Goal: Task Accomplishment & Management: Use online tool/utility

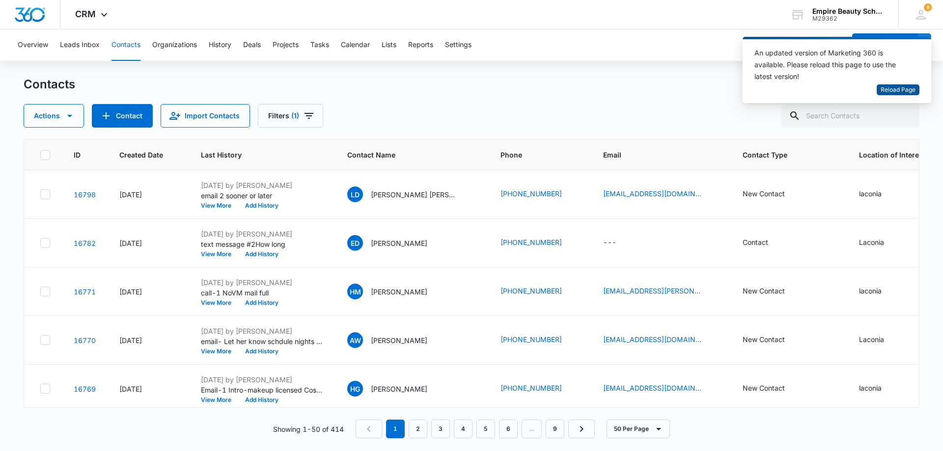
click at [889, 89] on span "Reload Page" at bounding box center [897, 89] width 35 height 9
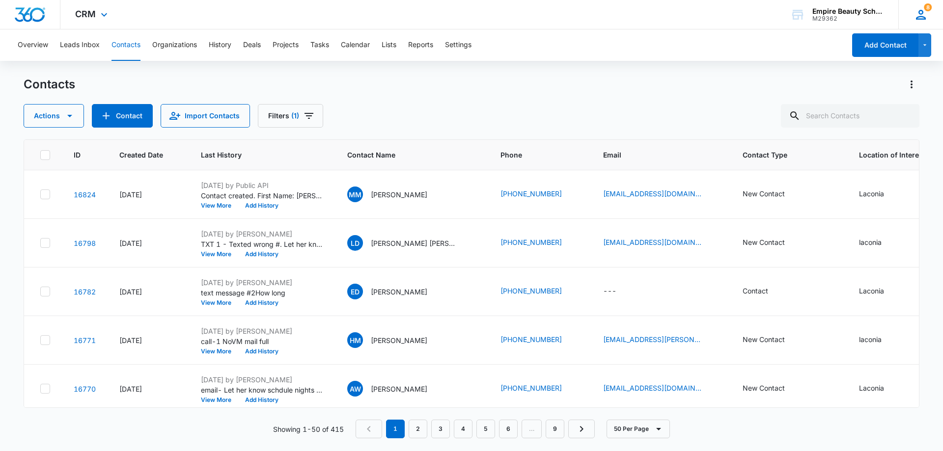
click at [924, 15] on icon at bounding box center [920, 14] width 15 height 15
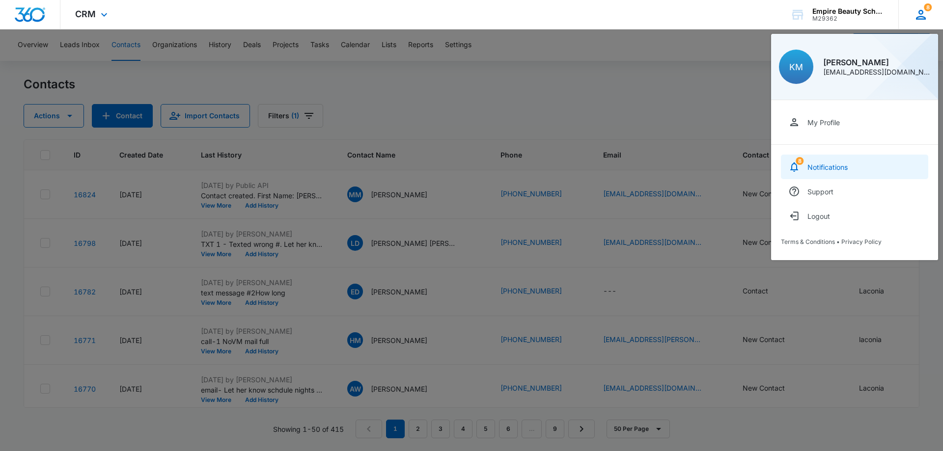
click at [846, 170] on div "Notifications" at bounding box center [827, 167] width 40 height 8
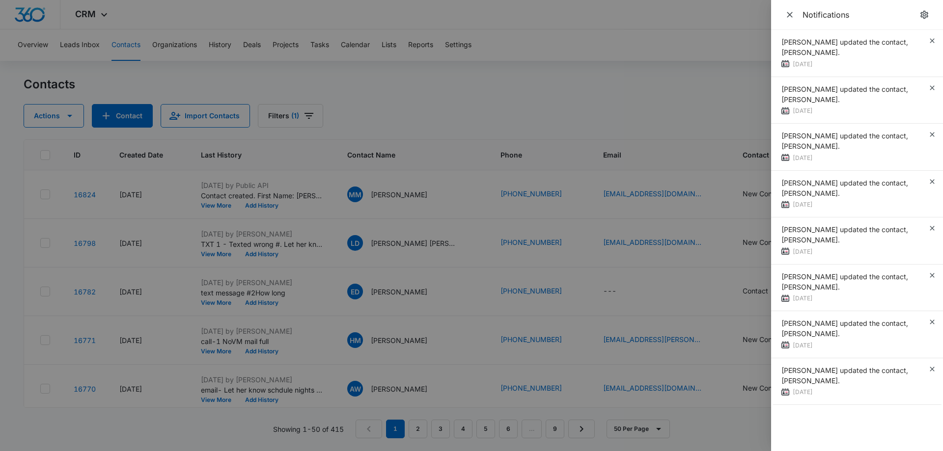
click at [679, 79] on div at bounding box center [471, 225] width 943 height 451
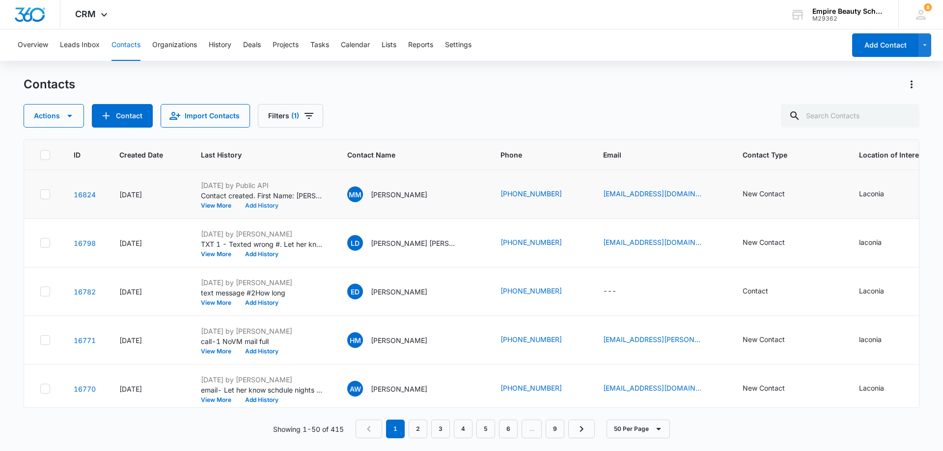
click at [264, 207] on button "Add History" at bounding box center [261, 206] width 47 height 6
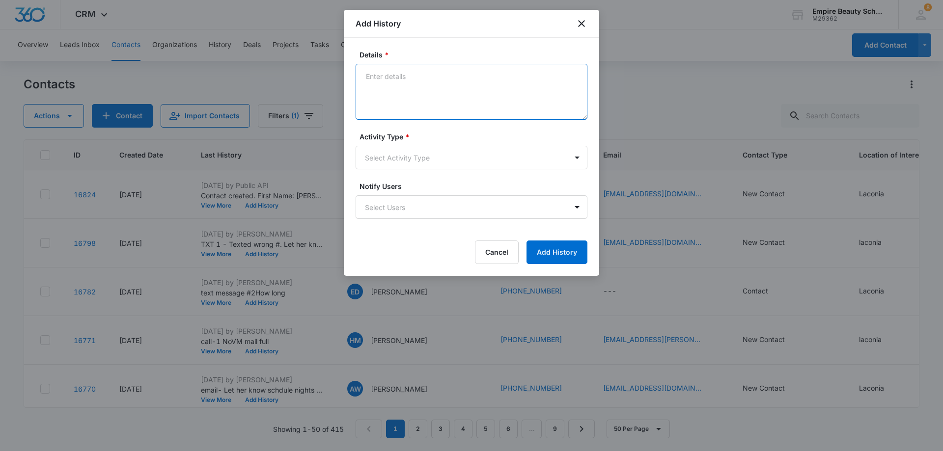
click at [372, 75] on textarea "Details *" at bounding box center [471, 92] width 232 height 56
click at [370, 90] on textarea "VM #1" at bounding box center [471, 92] width 232 height 56
click at [407, 81] on textarea "VM #1" at bounding box center [471, 92] width 232 height 56
type textarea "VM #1 Sooner or later"
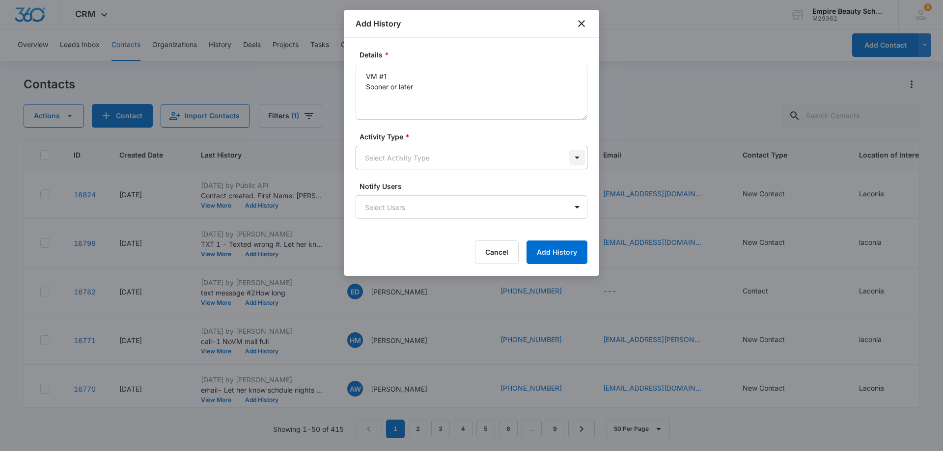
click at [580, 156] on body "CRM Apps Forms CRM Email Shop Payments POS Files Brand Settings Empire Beauty S…" at bounding box center [471, 225] width 943 height 451
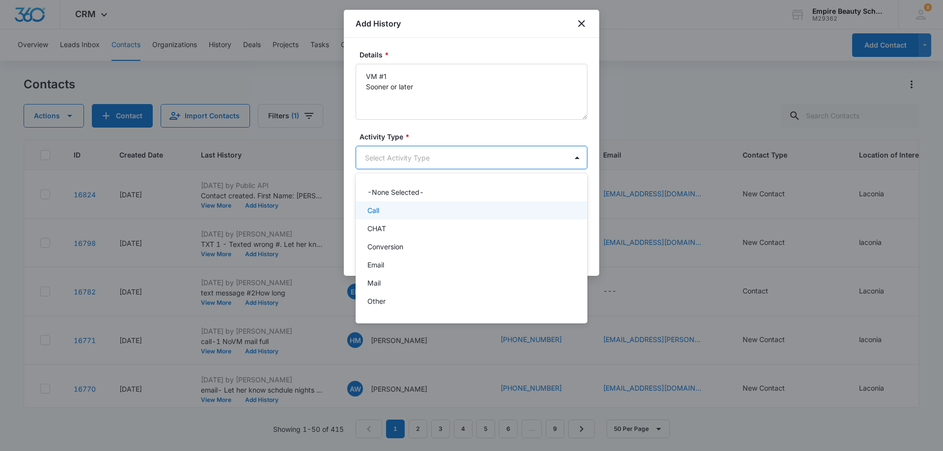
click at [511, 207] on div "Call" at bounding box center [470, 210] width 206 height 10
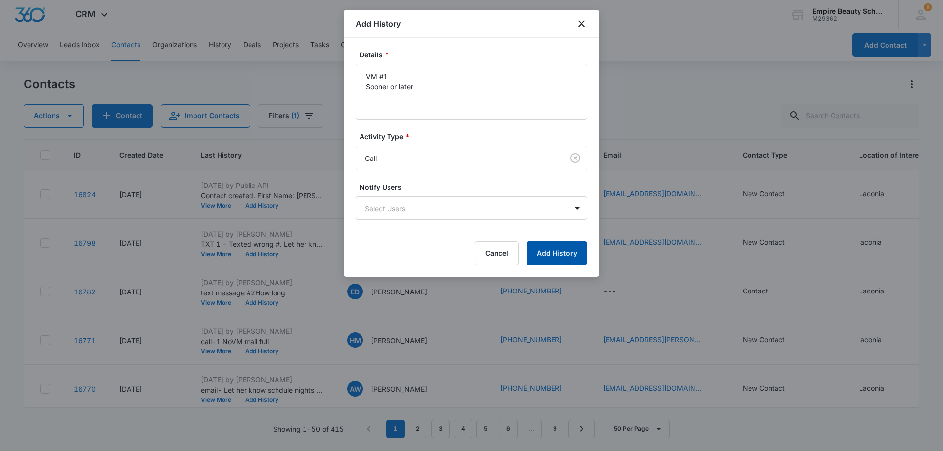
click at [567, 252] on button "Add History" at bounding box center [556, 254] width 61 height 24
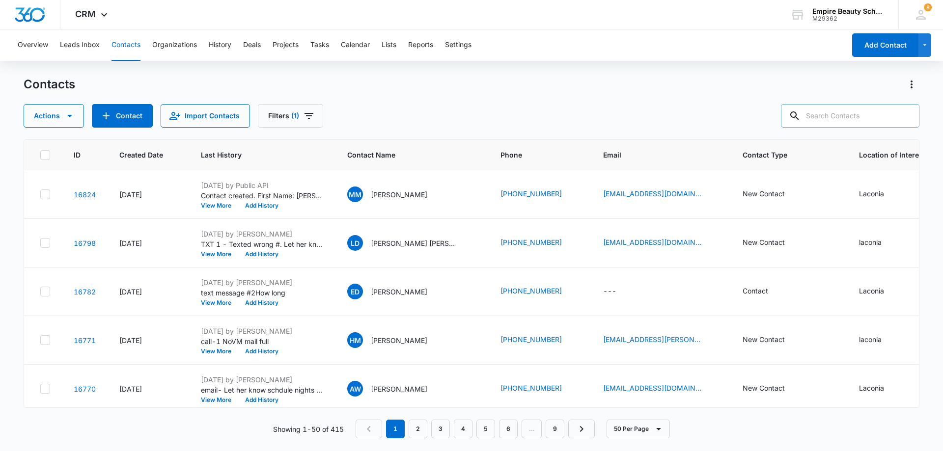
click at [834, 113] on input "text" at bounding box center [850, 116] width 138 height 24
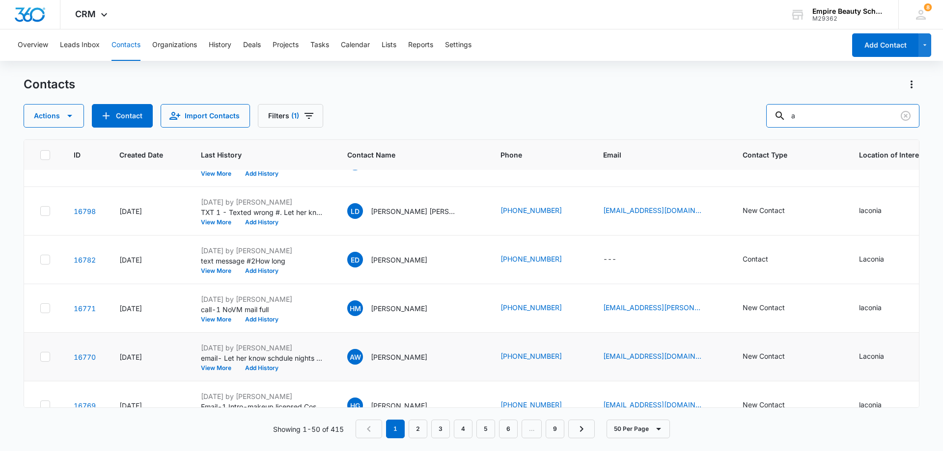
scroll to position [49, 0]
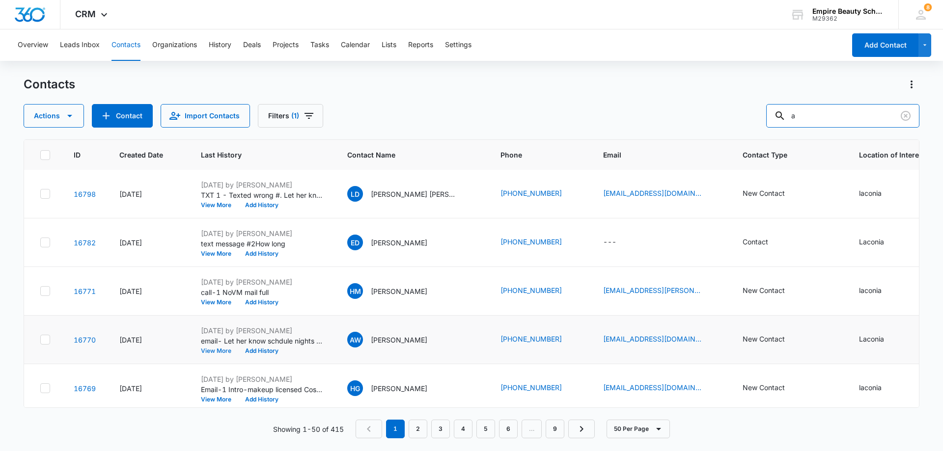
type input "a"
click at [221, 351] on button "View More" at bounding box center [219, 351] width 37 height 6
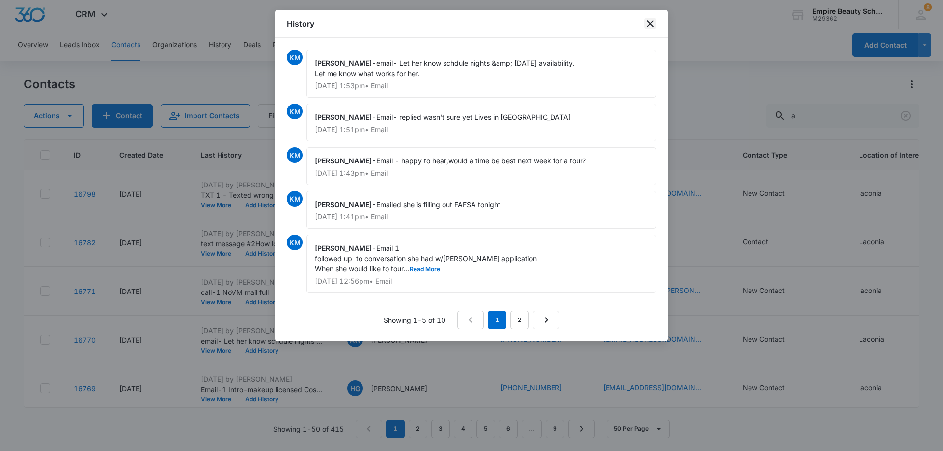
click at [647, 23] on icon "close" at bounding box center [650, 24] width 12 height 12
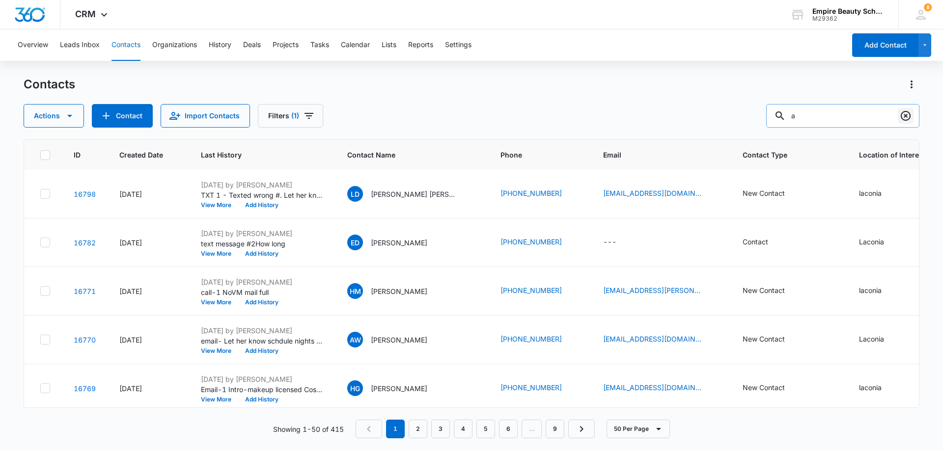
click at [903, 114] on icon "Clear" at bounding box center [905, 116] width 12 height 12
click at [309, 114] on icon "Filters" at bounding box center [308, 116] width 9 height 6
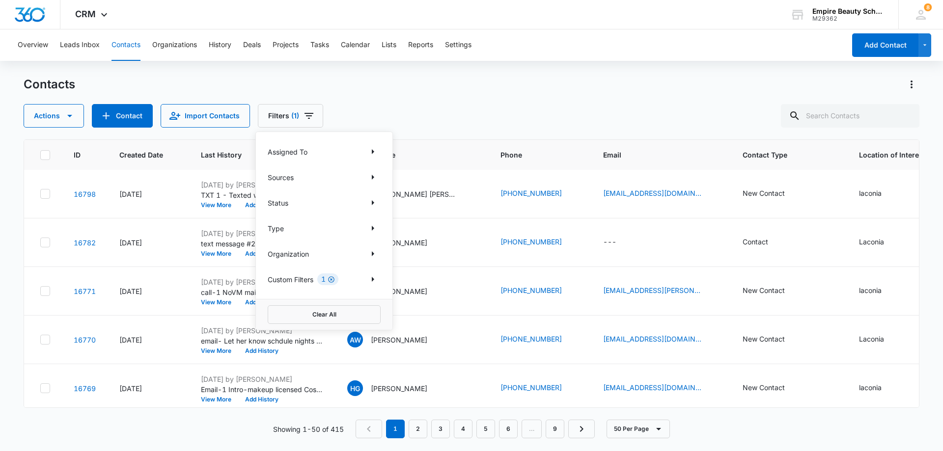
click at [331, 277] on icon "Clear" at bounding box center [331, 279] width 6 height 6
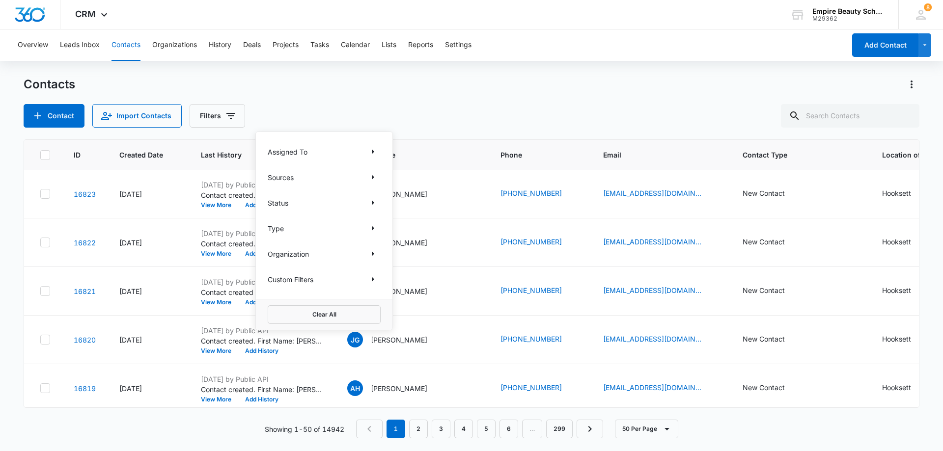
scroll to position [0, 0]
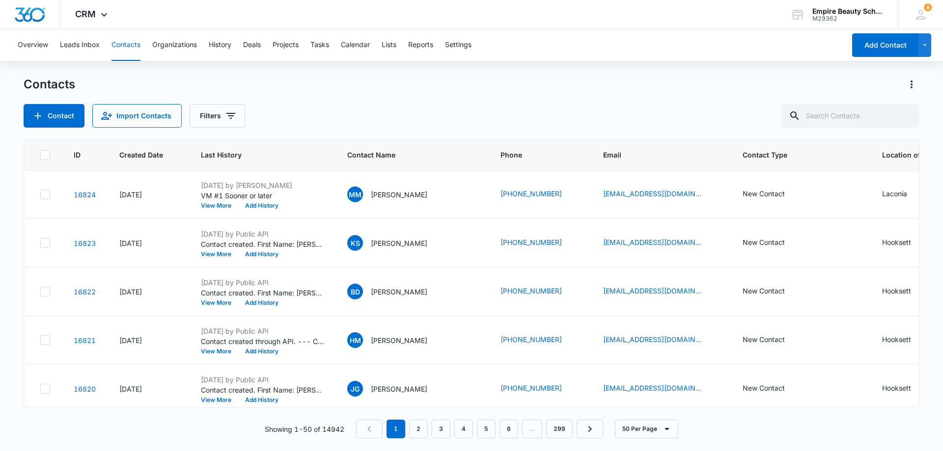
click at [369, 115] on div "Contact Import Contacts Filters" at bounding box center [472, 116] width 896 height 24
click at [232, 114] on icon "Filters" at bounding box center [231, 116] width 12 height 12
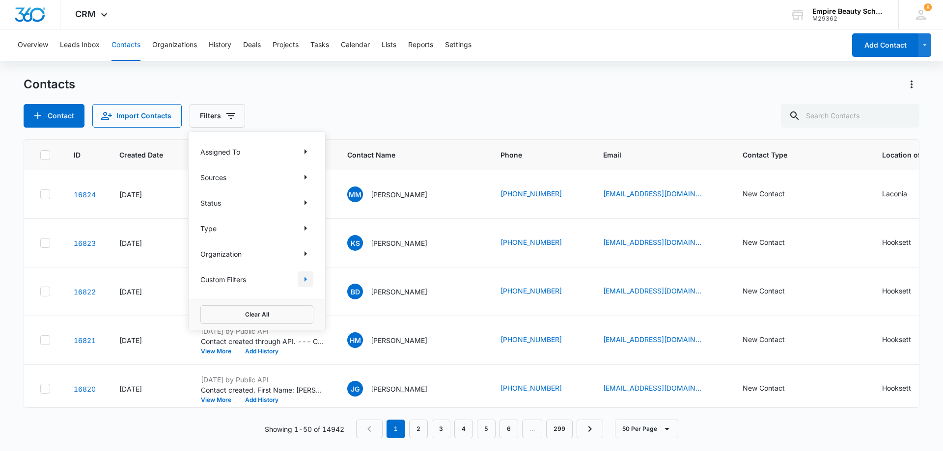
click at [306, 279] on icon "Show Custom Filters filters" at bounding box center [305, 279] width 2 height 5
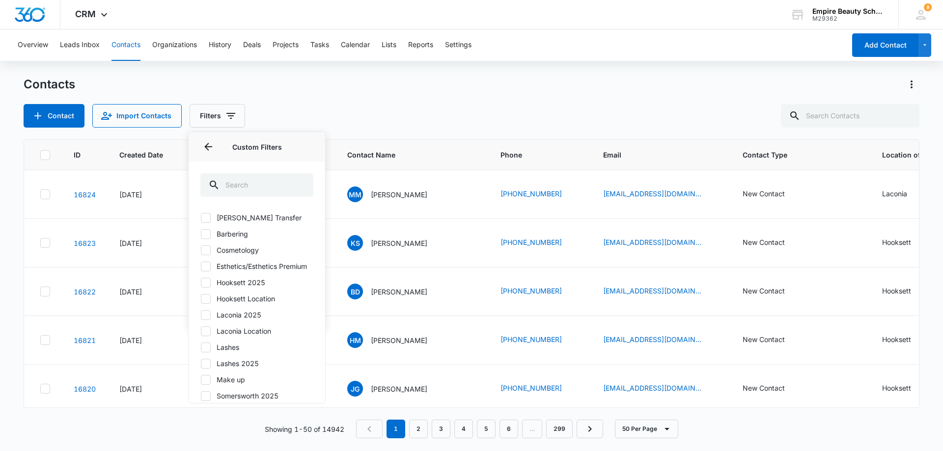
click at [201, 320] on div at bounding box center [206, 315] width 10 height 10
click at [201, 315] on input "Laconia 2025" at bounding box center [200, 315] width 0 height 0
checkbox input "true"
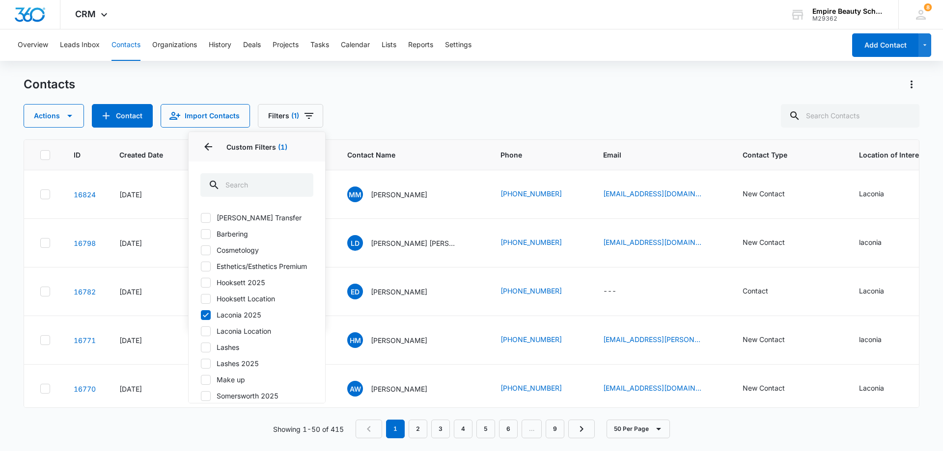
click at [207, 250] on icon at bounding box center [206, 250] width 6 height 4
click at [201, 250] on input "Cosmetology" at bounding box center [200, 250] width 0 height 0
checkbox input "true"
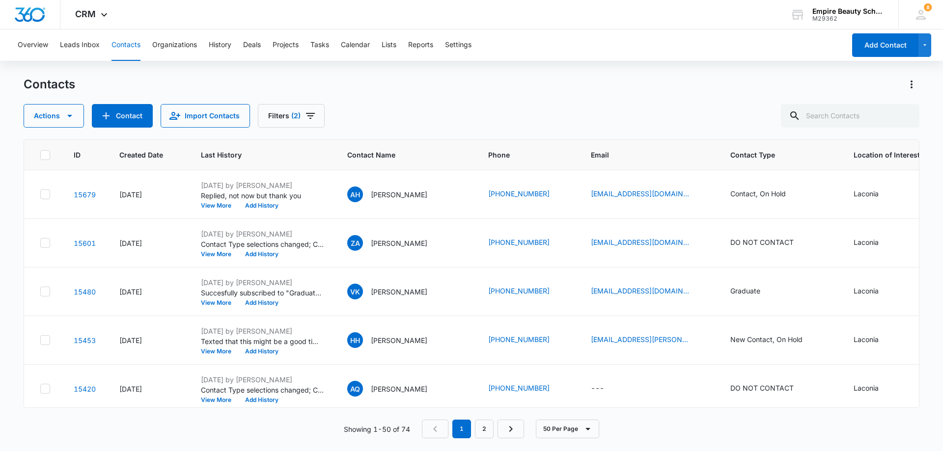
click at [371, 120] on div "Actions Contact Import Contacts Filters (2)" at bounding box center [472, 116] width 896 height 24
click at [210, 204] on button "View More" at bounding box center [219, 206] width 37 height 6
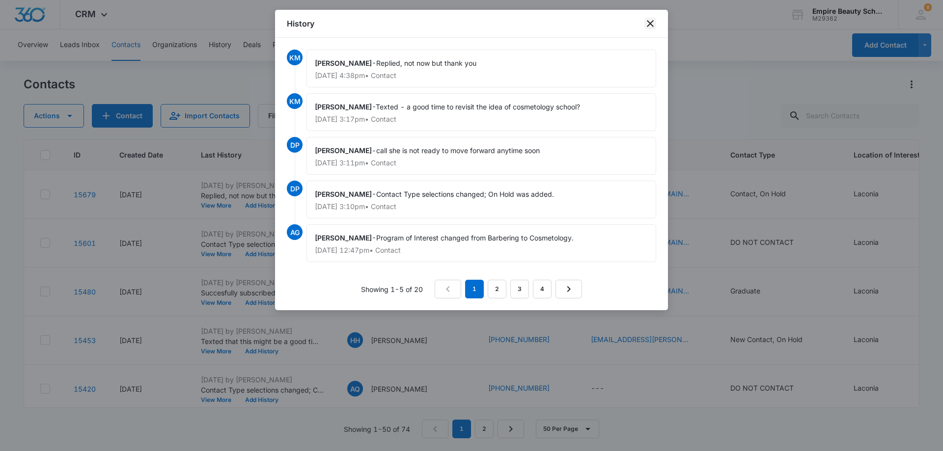
click at [649, 24] on icon "close" at bounding box center [650, 23] width 7 height 7
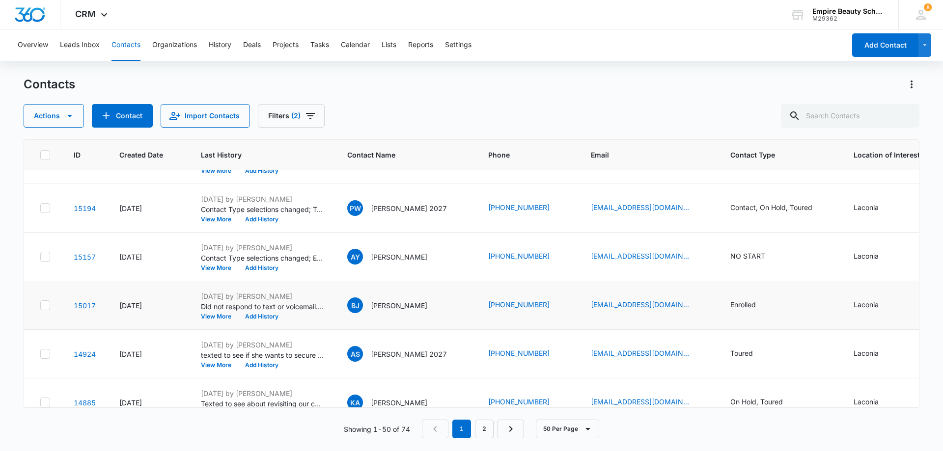
scroll to position [295, 0]
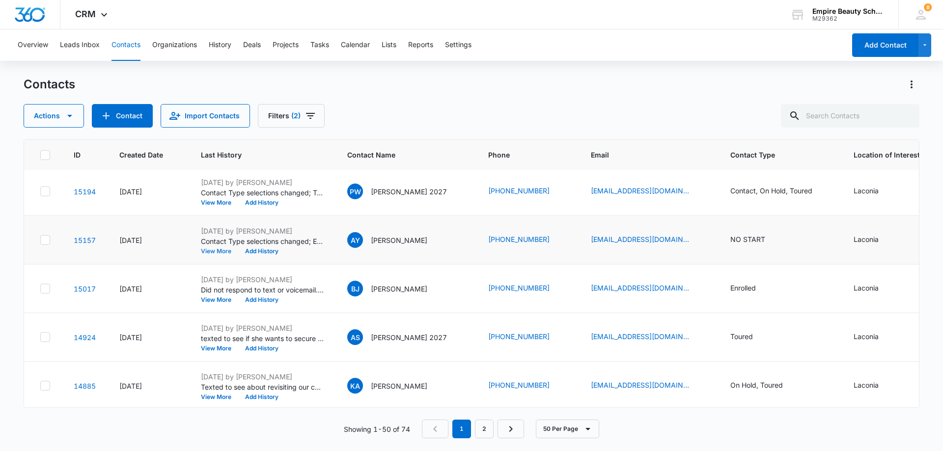
click at [213, 249] on button "View More" at bounding box center [219, 251] width 37 height 6
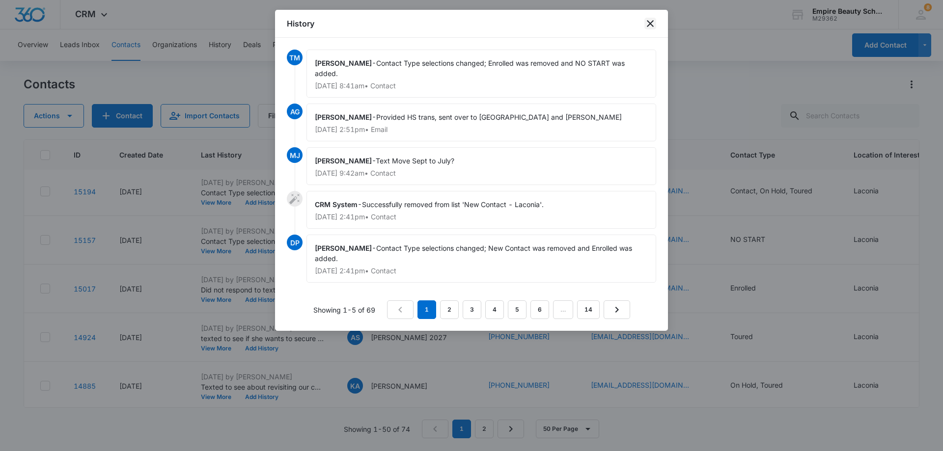
click at [650, 22] on icon "close" at bounding box center [650, 24] width 12 height 12
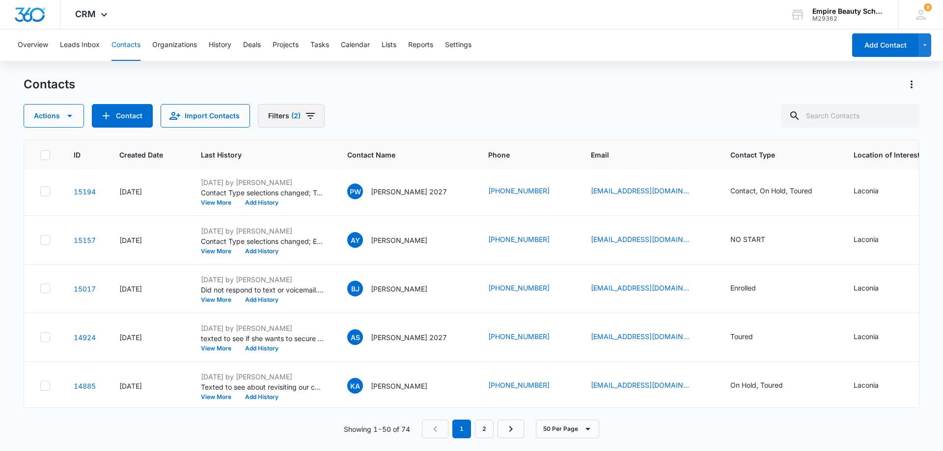
click at [309, 116] on icon "Filters" at bounding box center [310, 116] width 9 height 6
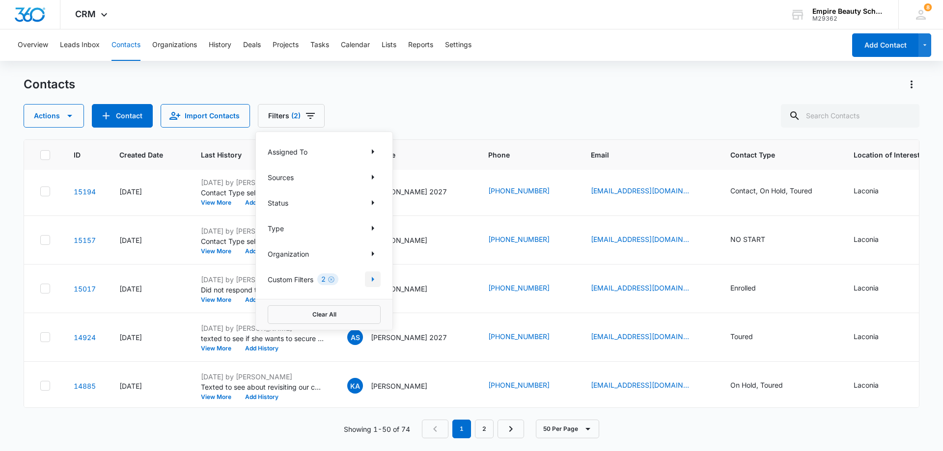
click at [371, 279] on icon "Show Custom Filters filters" at bounding box center [373, 279] width 12 height 12
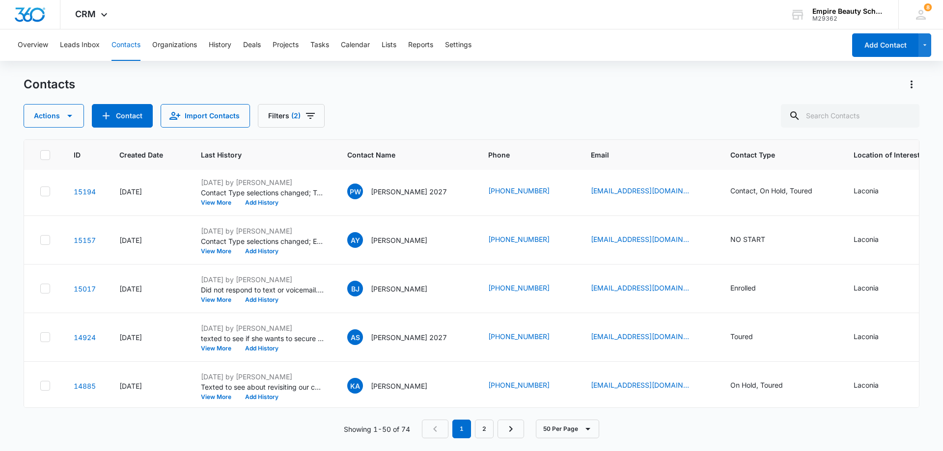
click at [417, 95] on div "Contacts Actions Contact Import Contacts Filters (2)" at bounding box center [472, 102] width 896 height 51
click at [309, 119] on icon "Filters" at bounding box center [310, 116] width 12 height 12
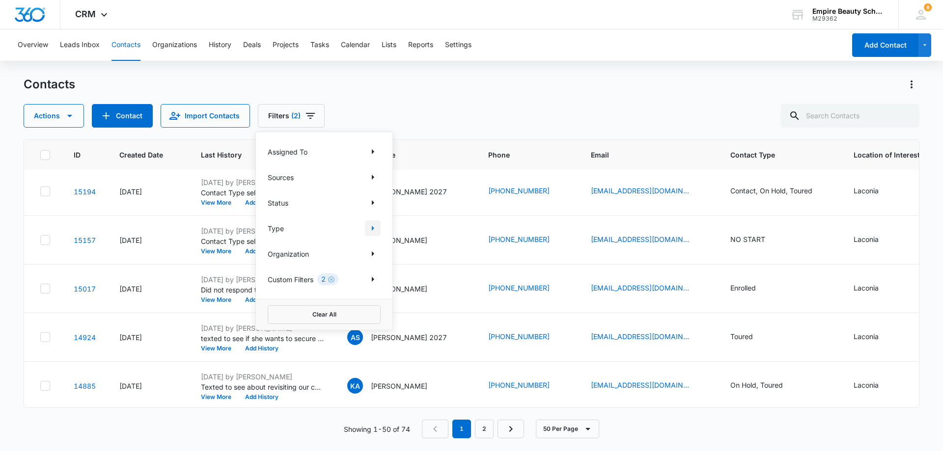
click at [369, 228] on icon "Show Type filters" at bounding box center [373, 228] width 12 height 12
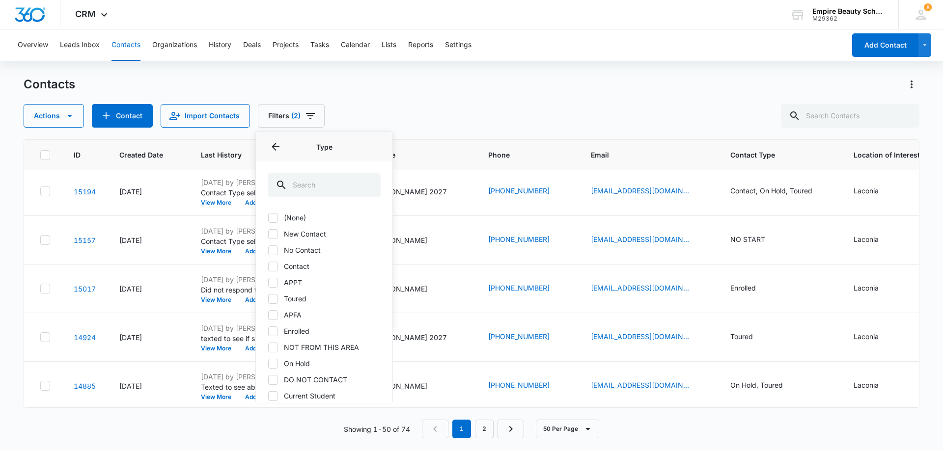
click at [275, 298] on icon at bounding box center [273, 299] width 9 height 9
click at [268, 299] on input "Toured" at bounding box center [268, 299] width 0 height 0
checkbox input "true"
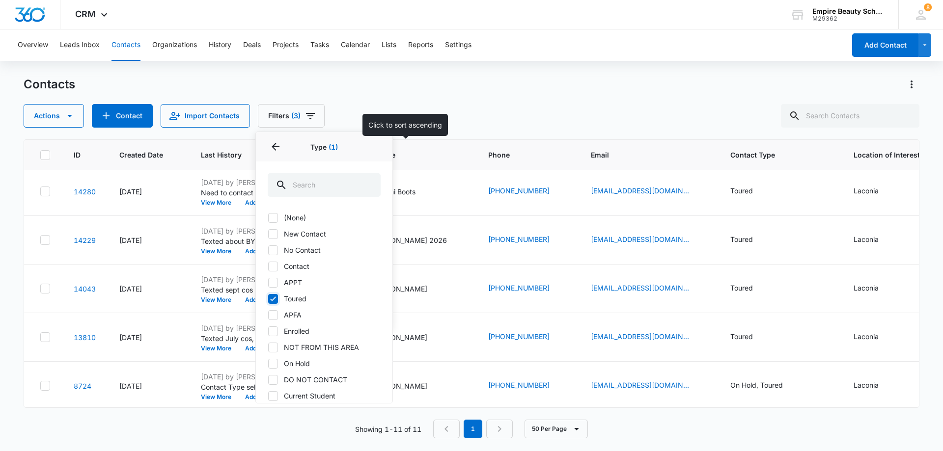
scroll to position [0, 0]
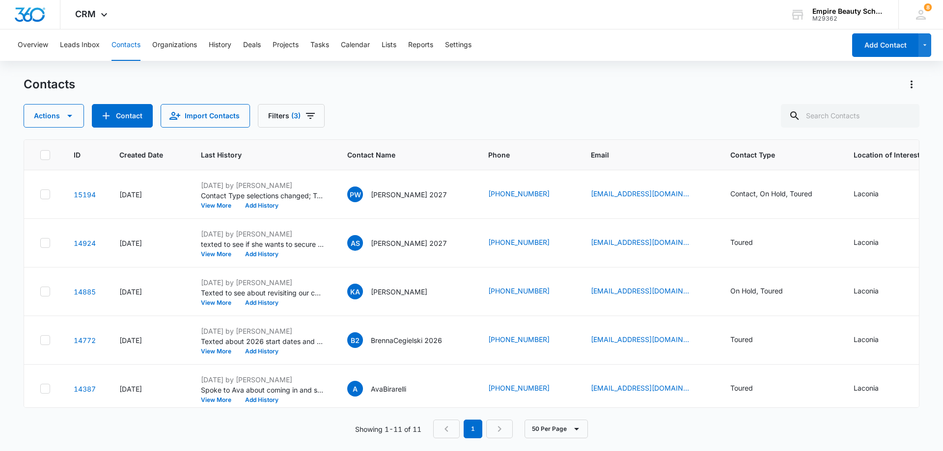
click at [449, 87] on div "Contacts" at bounding box center [472, 85] width 896 height 16
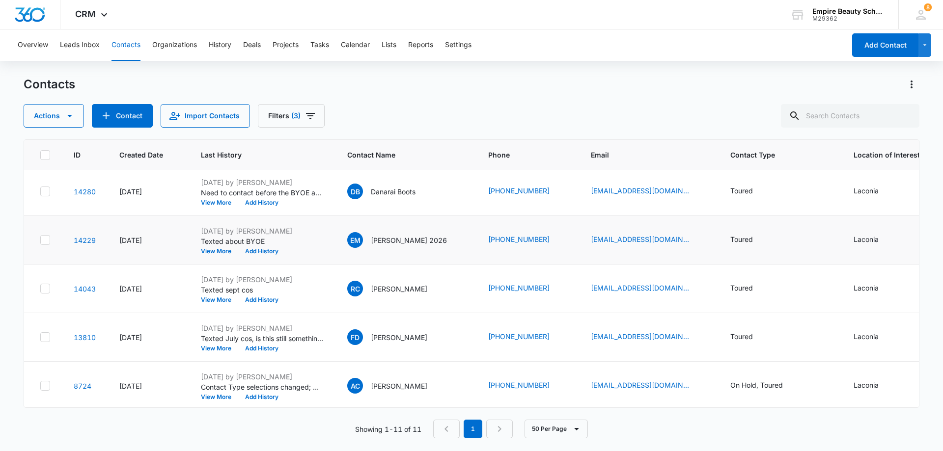
scroll to position [304, 0]
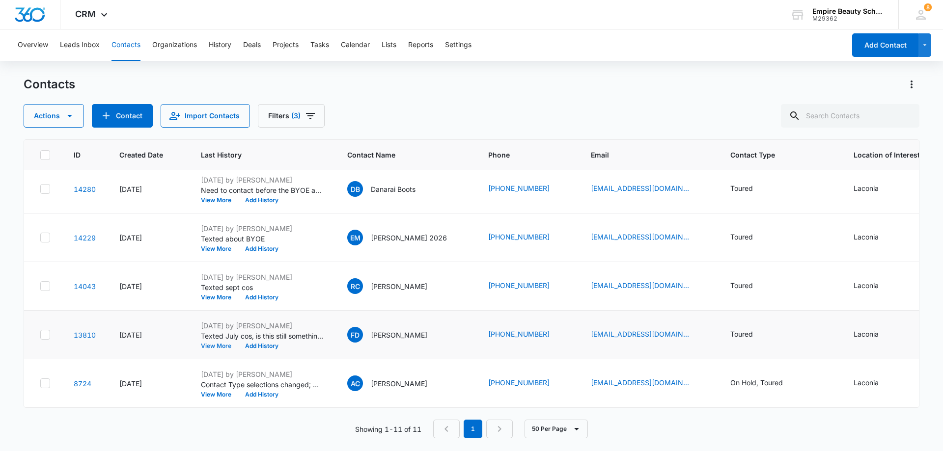
click at [219, 343] on button "View More" at bounding box center [219, 346] width 37 height 6
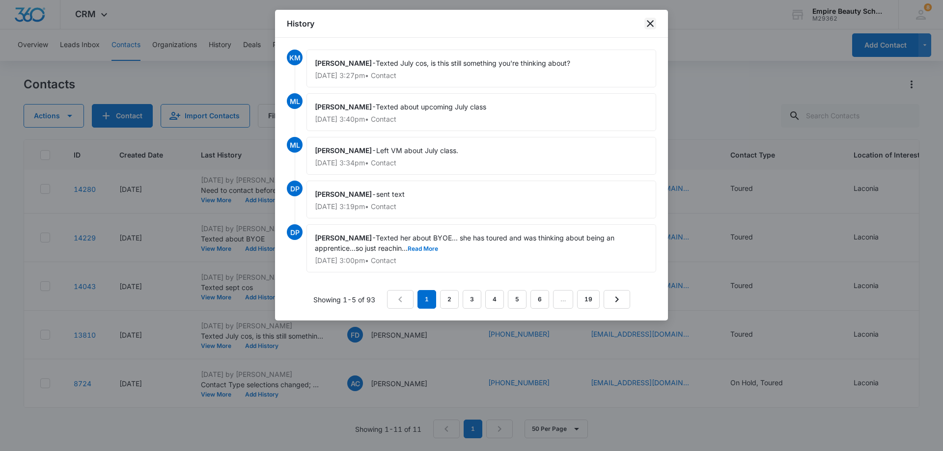
click at [646, 20] on icon "close" at bounding box center [650, 24] width 12 height 12
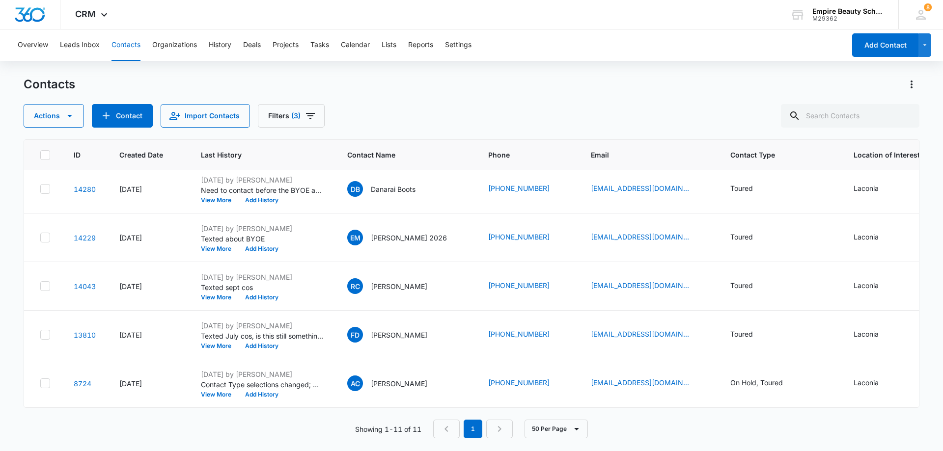
click at [414, 90] on div "Contacts" at bounding box center [472, 85] width 896 height 16
click at [307, 112] on icon "Filters" at bounding box center [310, 116] width 12 height 12
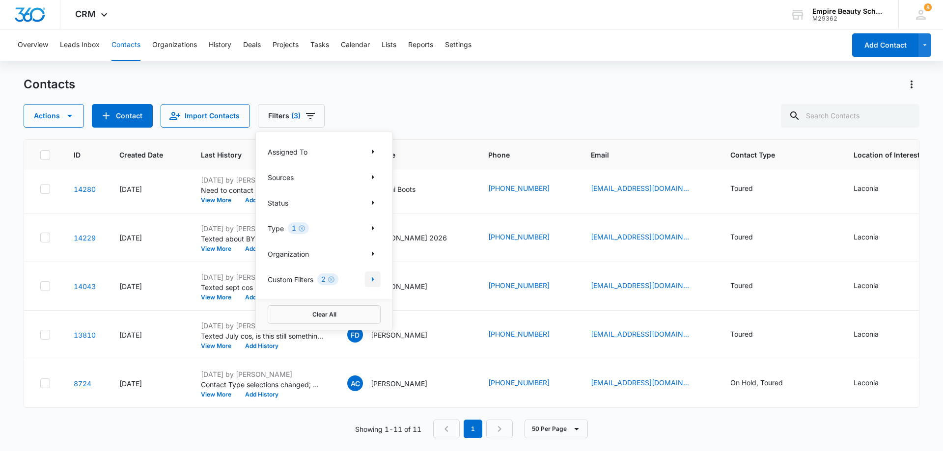
click at [375, 278] on icon "Show Custom Filters filters" at bounding box center [373, 279] width 12 height 12
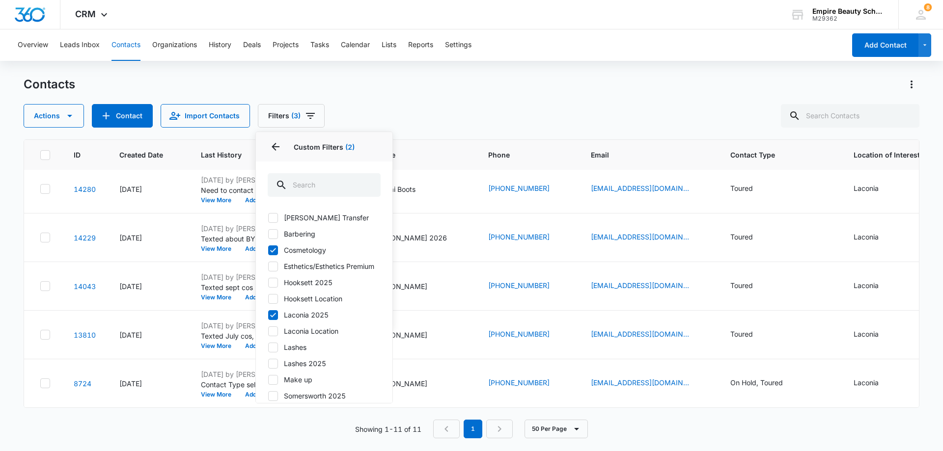
click at [274, 320] on icon at bounding box center [273, 315] width 9 height 9
click at [268, 315] on input "Laconia 2025" at bounding box center [268, 315] width 0 height 0
checkbox input "false"
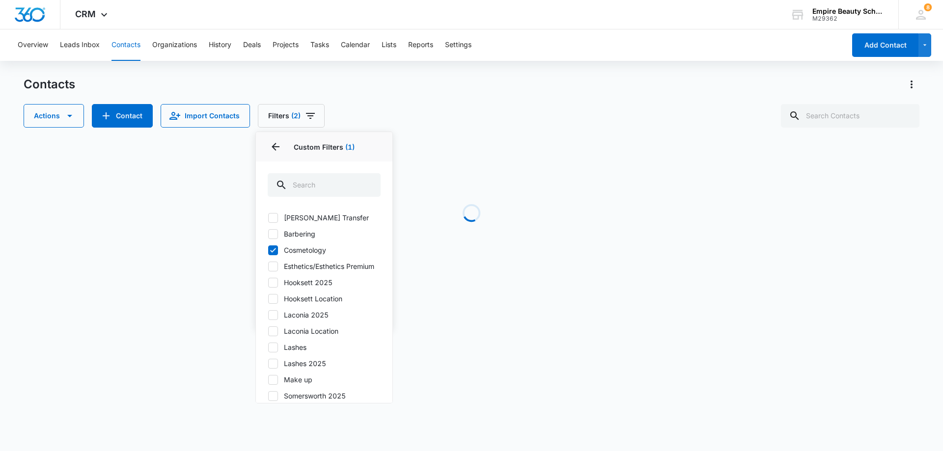
click at [274, 336] on icon at bounding box center [273, 331] width 9 height 9
click at [268, 331] on input "Laconia Location" at bounding box center [268, 331] width 0 height 0
checkbox input "true"
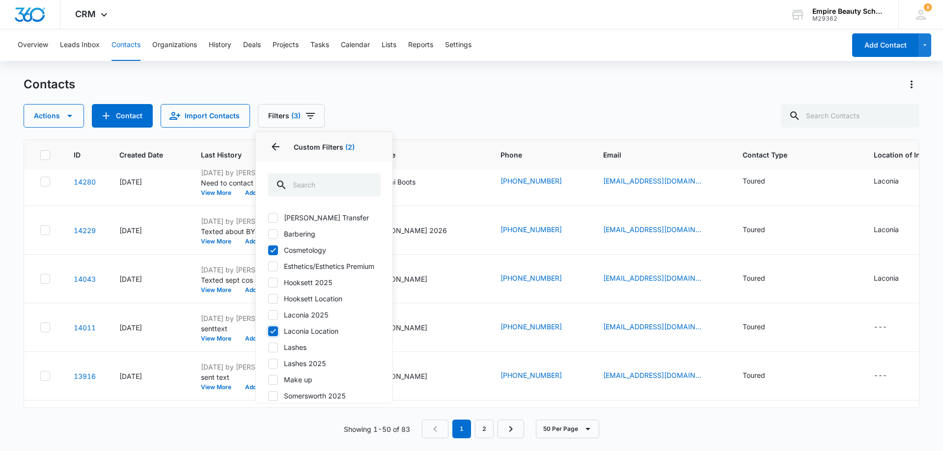
scroll to position [0, 0]
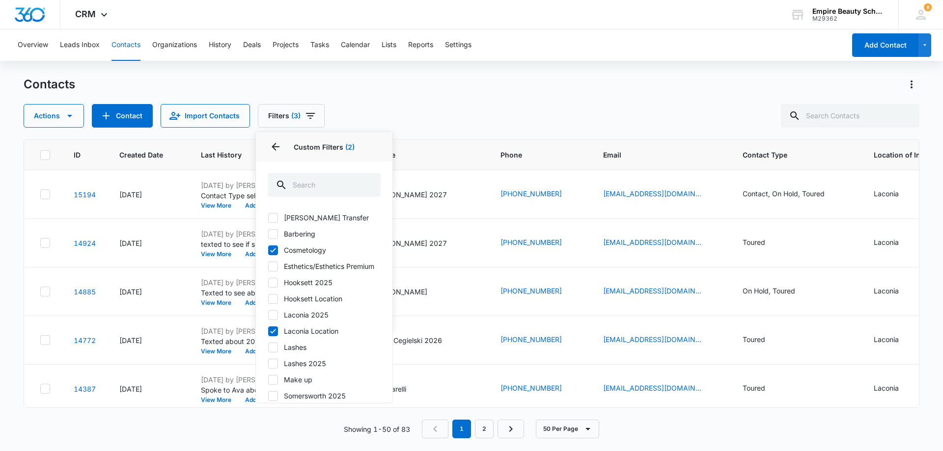
click at [416, 100] on div "Contacts Actions Contact Import Contacts Filters (3) Assigned To Sources Status…" at bounding box center [472, 102] width 896 height 51
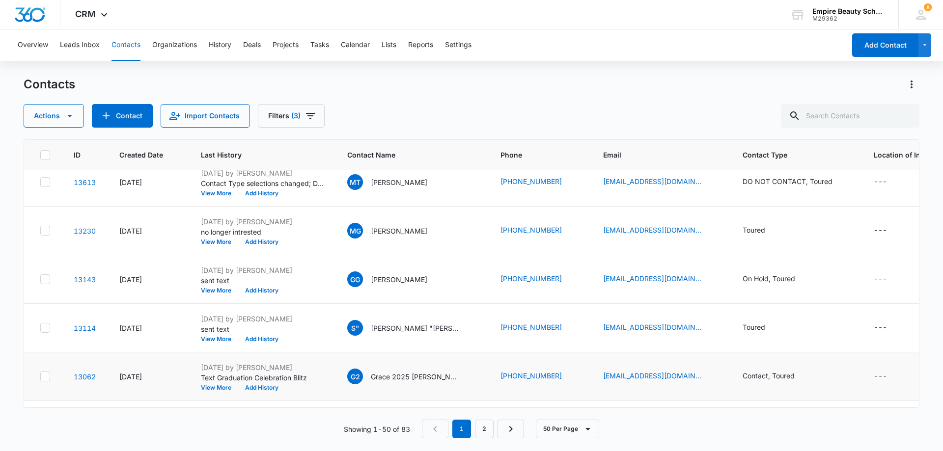
scroll to position [687, 0]
